Goal: Use online tool/utility: Utilize a website feature to perform a specific function

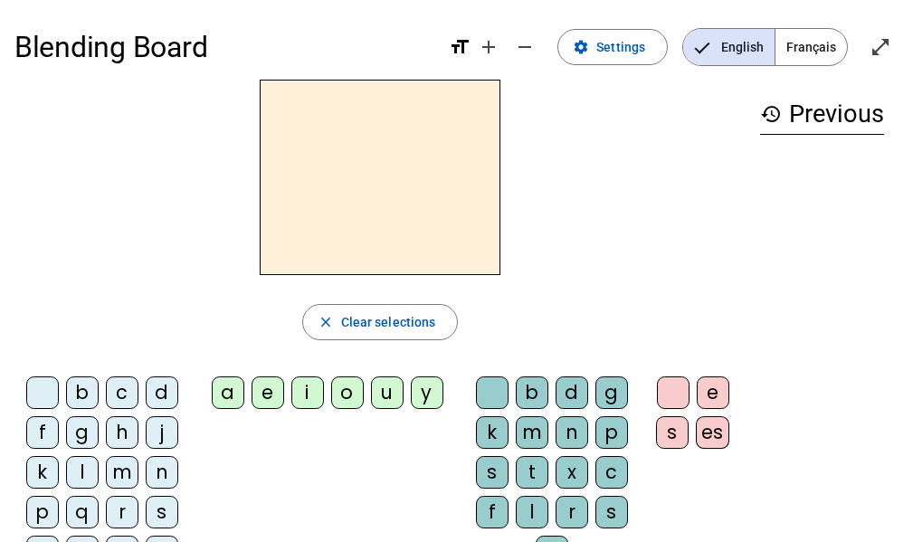
click at [533, 432] on div "m" at bounding box center [532, 432] width 33 height 33
click at [233, 386] on div "a" at bounding box center [228, 392] width 33 height 33
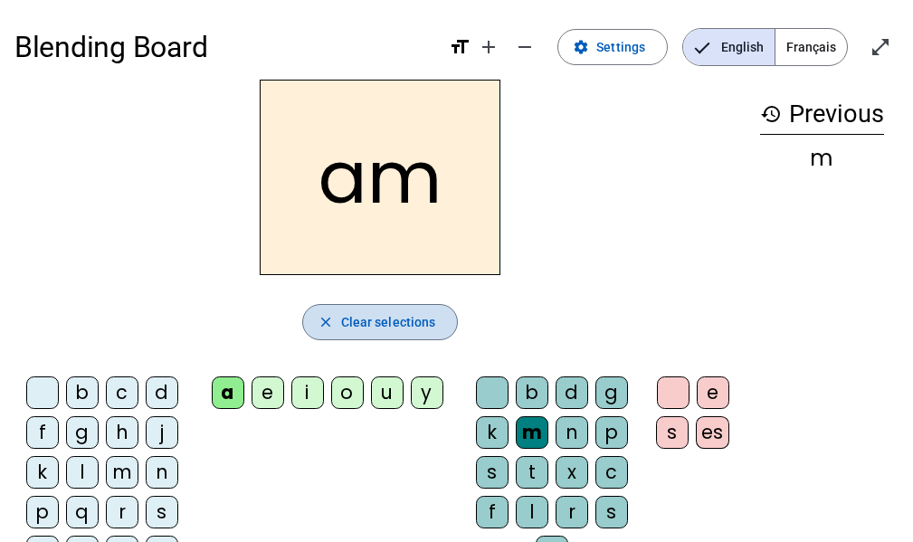
click at [405, 327] on span "Clear selections" at bounding box center [388, 322] width 95 height 22
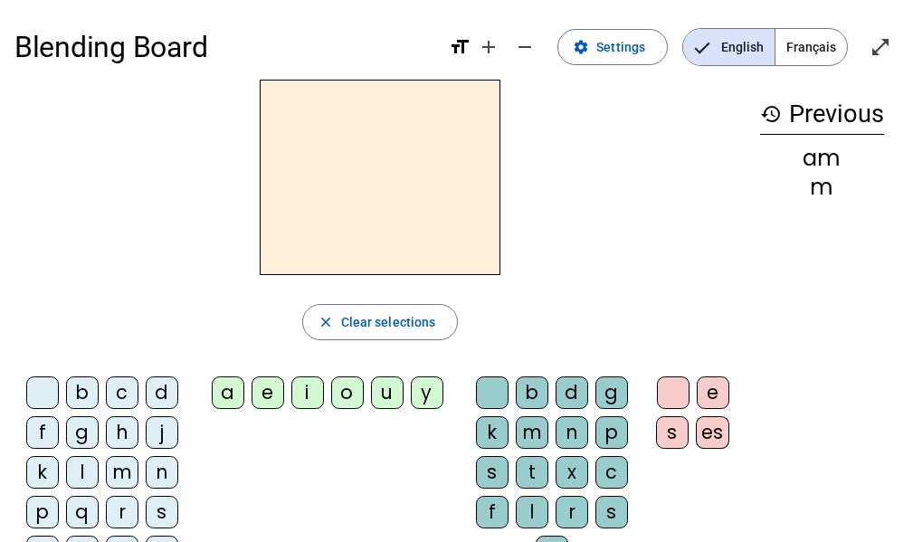
click at [124, 479] on div "m" at bounding box center [122, 472] width 33 height 33
click at [236, 395] on div "a" at bounding box center [228, 392] width 33 height 33
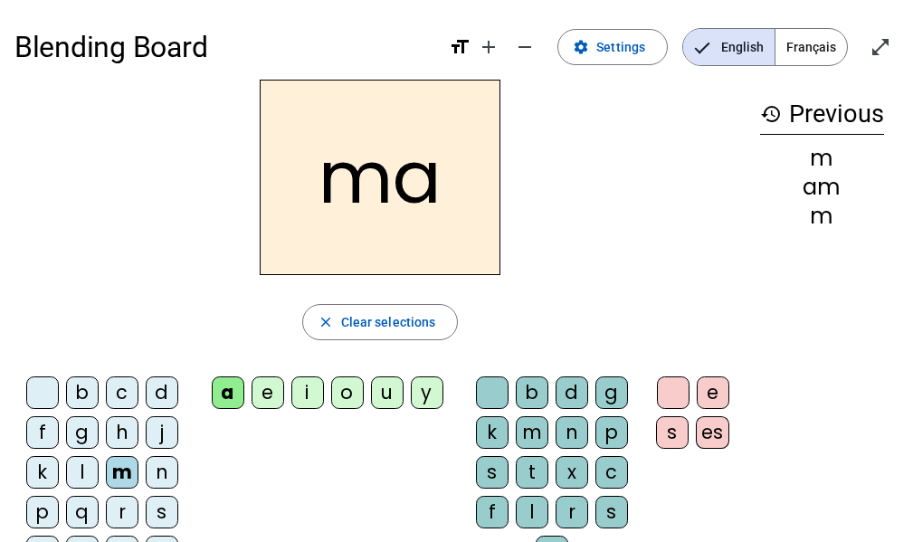
click at [79, 481] on div "l" at bounding box center [82, 472] width 33 height 33
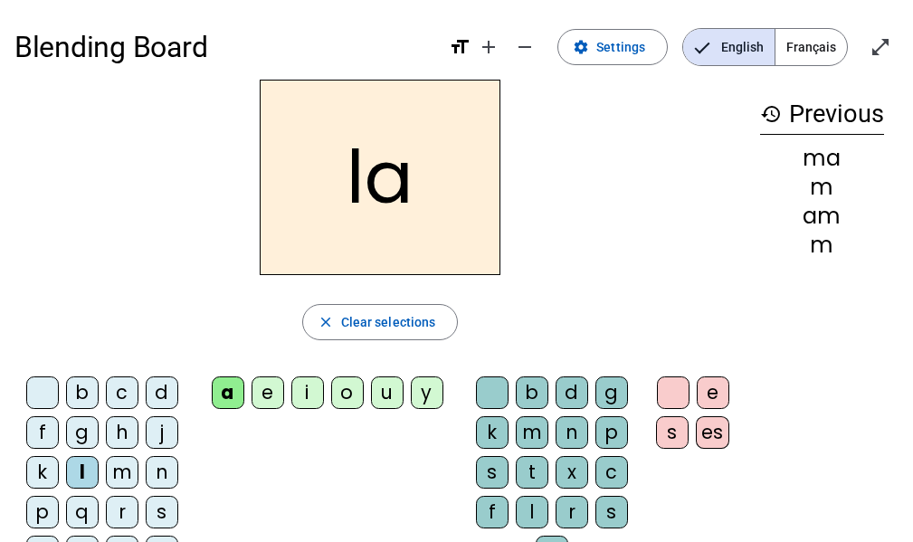
click at [270, 396] on div "e" at bounding box center [268, 392] width 33 height 33
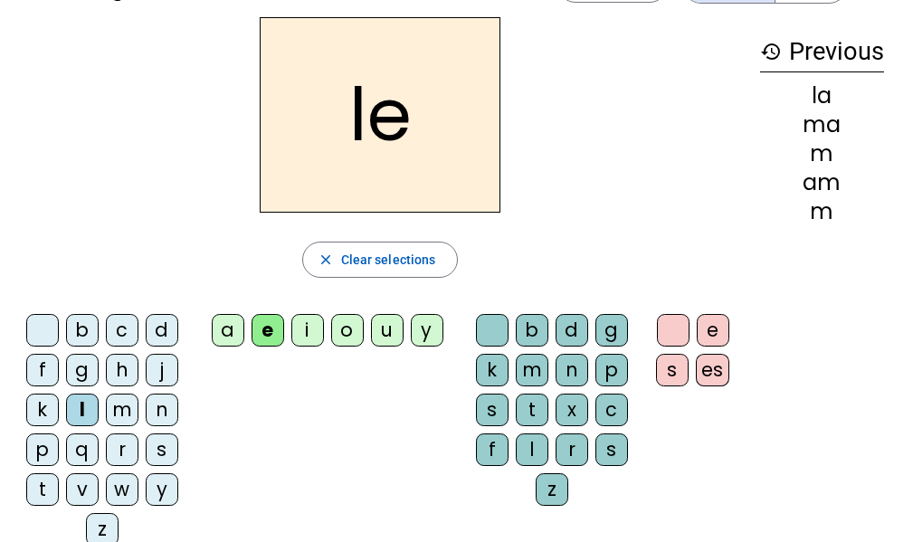
scroll to position [65, 0]
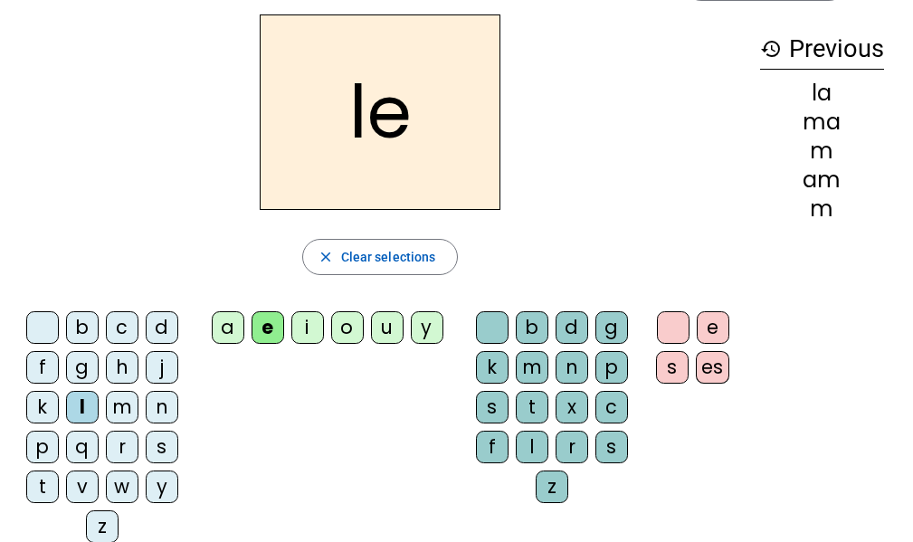
click at [166, 332] on div "d" at bounding box center [162, 327] width 33 height 33
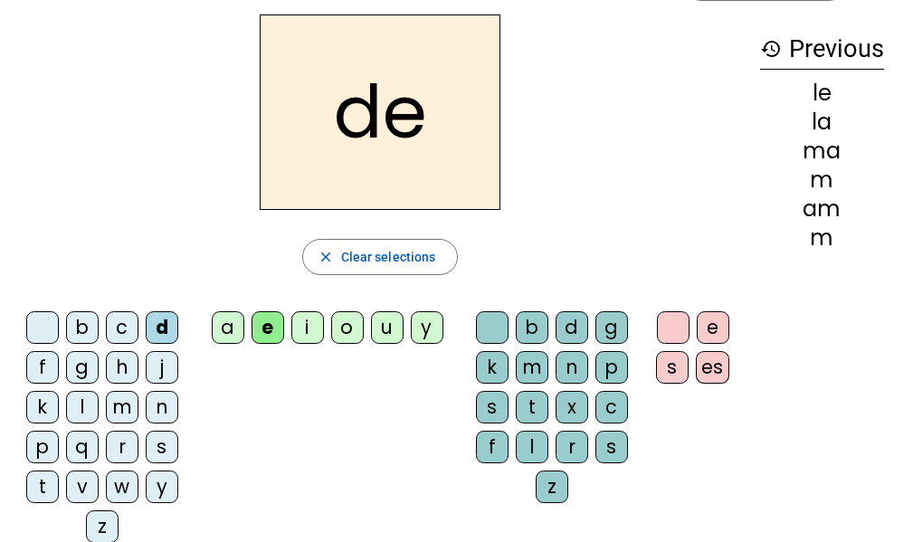
click at [388, 326] on div "u" at bounding box center [387, 327] width 33 height 33
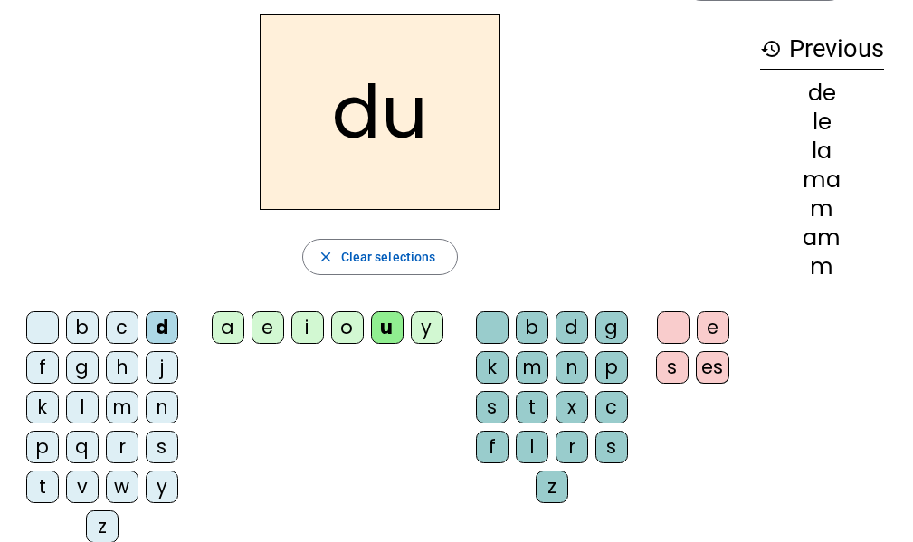
click at [44, 488] on div "t" at bounding box center [42, 487] width 33 height 33
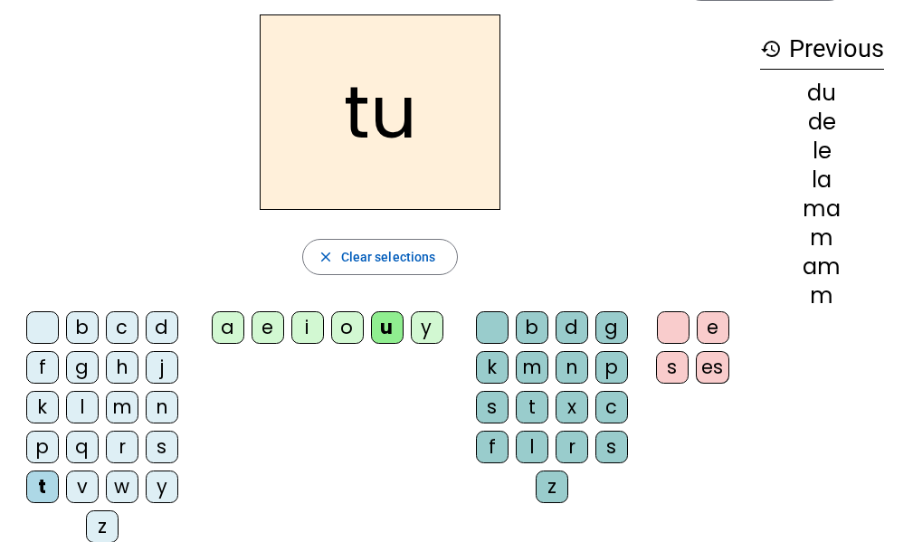
click at [225, 332] on div "a" at bounding box center [228, 327] width 33 height 33
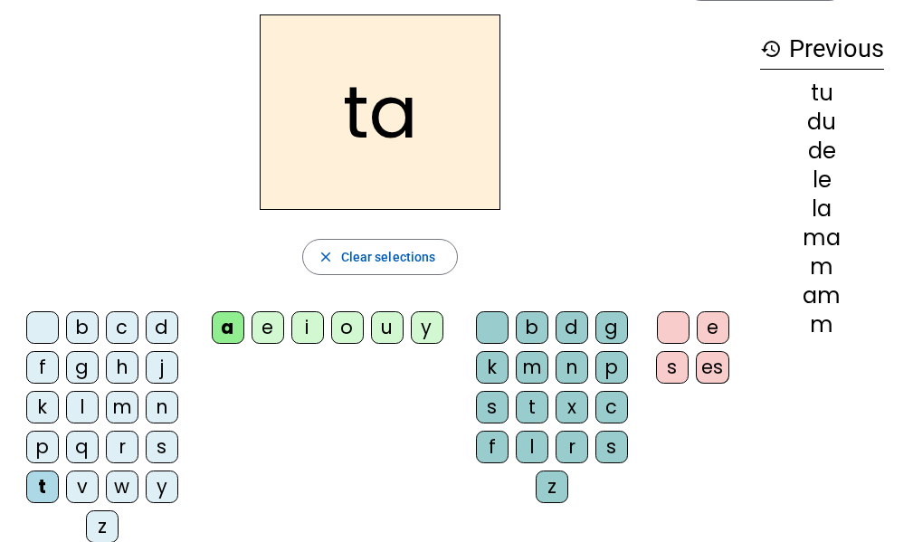
click at [269, 329] on div "e" at bounding box center [268, 327] width 33 height 33
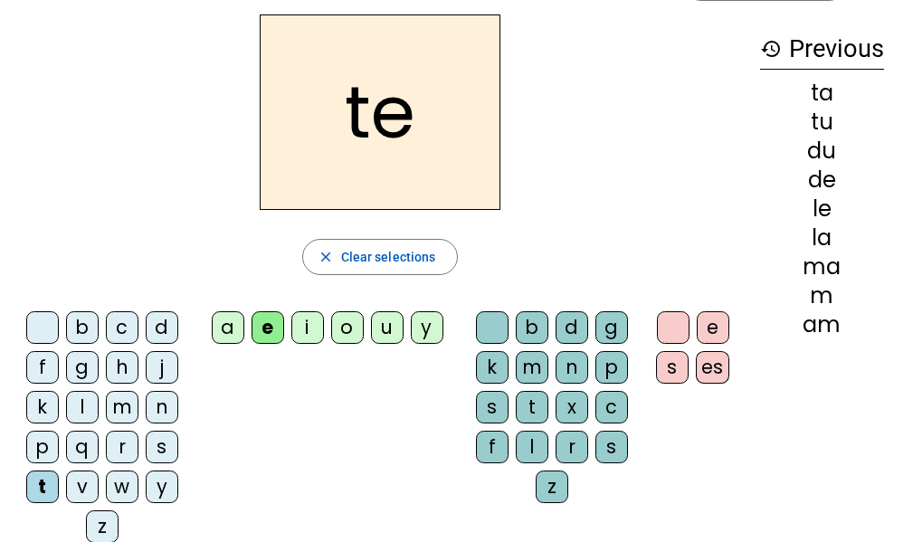
click at [121, 412] on div "m" at bounding box center [122, 407] width 33 height 33
